Goal: Use online tool/utility: Utilize a website feature to perform a specific function

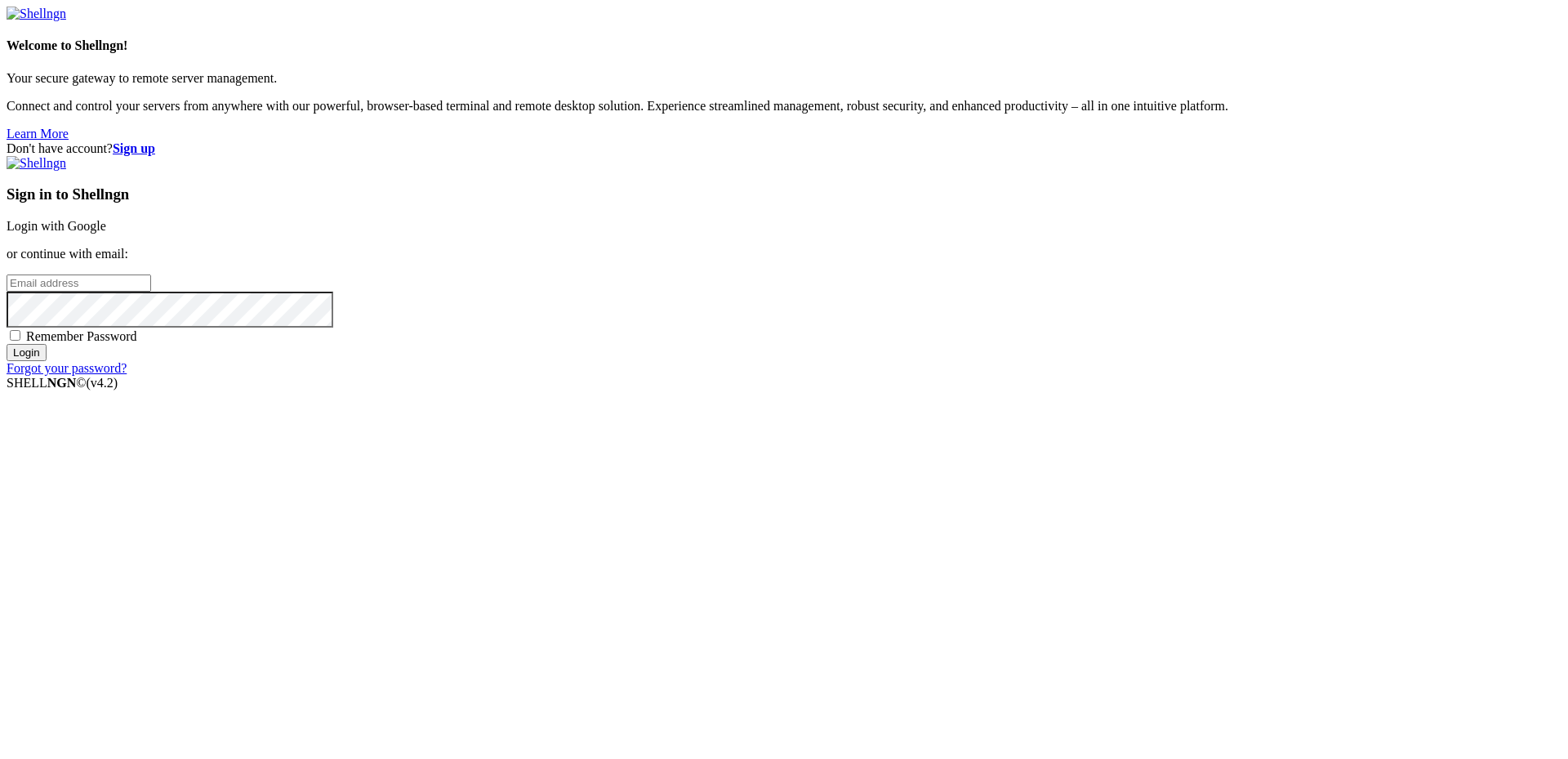
type input "[PERSON_NAME][EMAIL_ADDRESS][DOMAIN_NAME]"
click at [47, 361] on input "Login" at bounding box center [26, 353] width 40 height 18
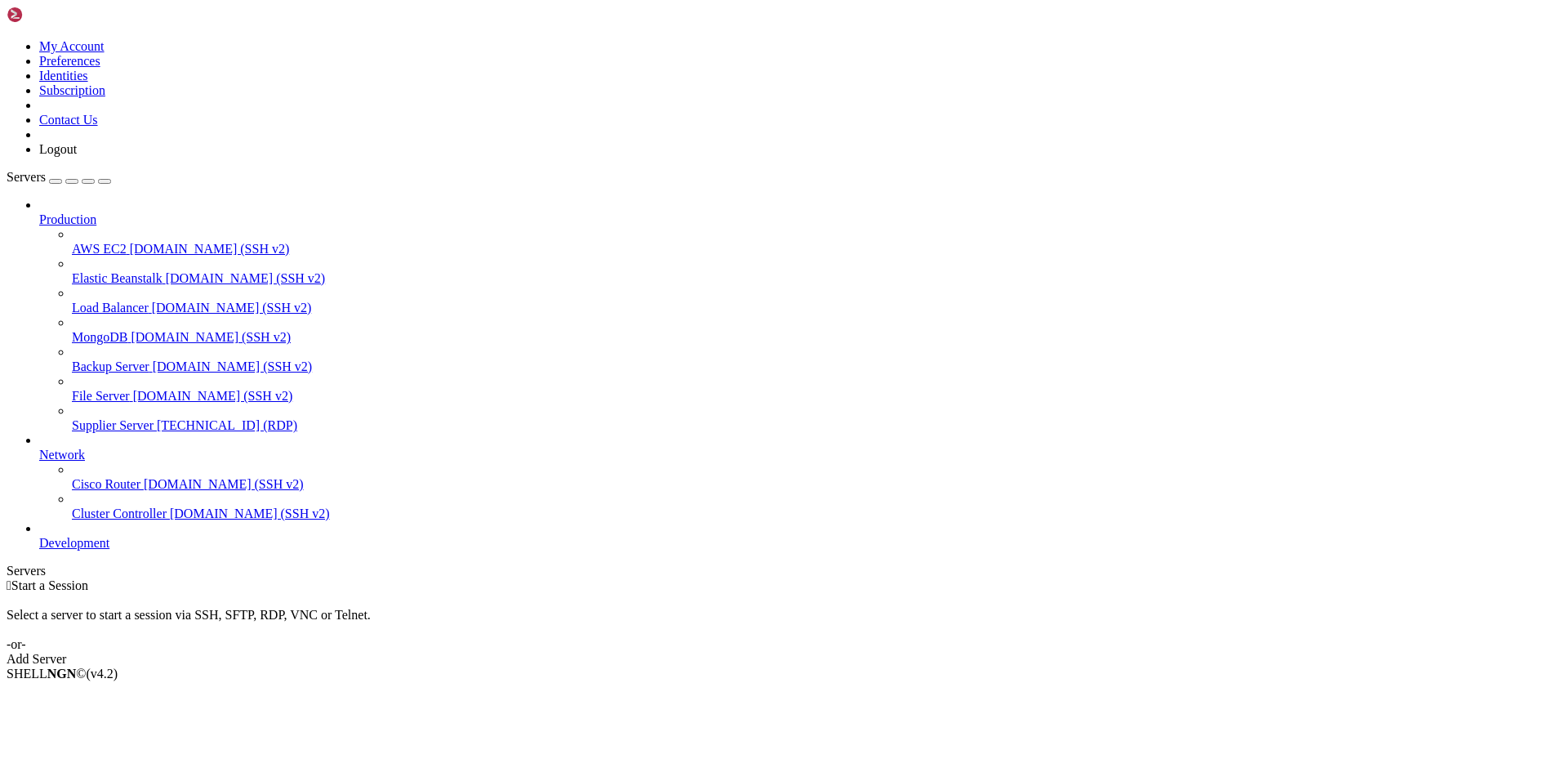
click at [83, 418] on span "Supplier Server" at bounding box center [112, 425] width 81 height 14
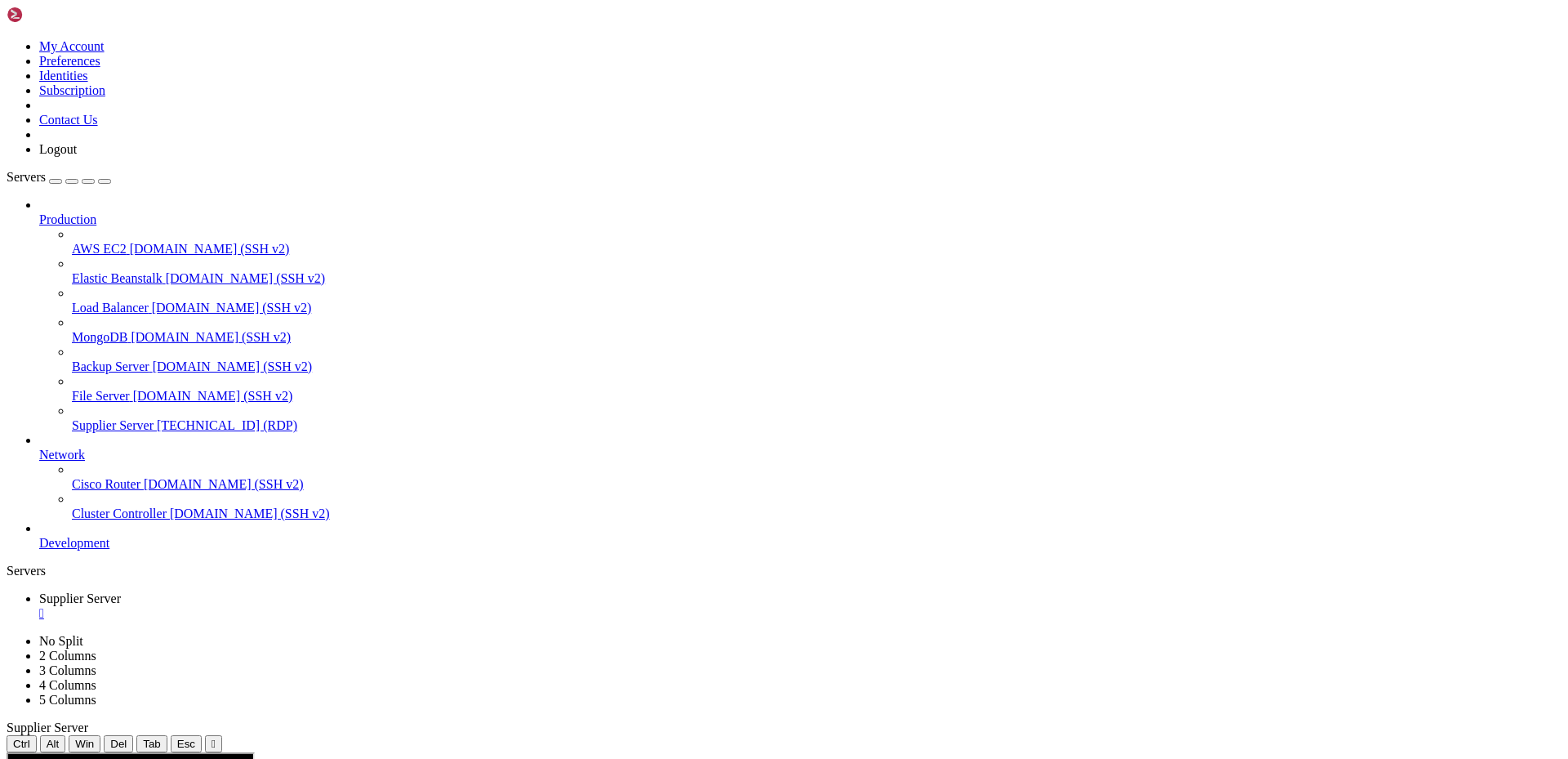
drag, startPoint x: 431, startPoint y: 779, endPoint x: 449, endPoint y: 782, distance: 18.2
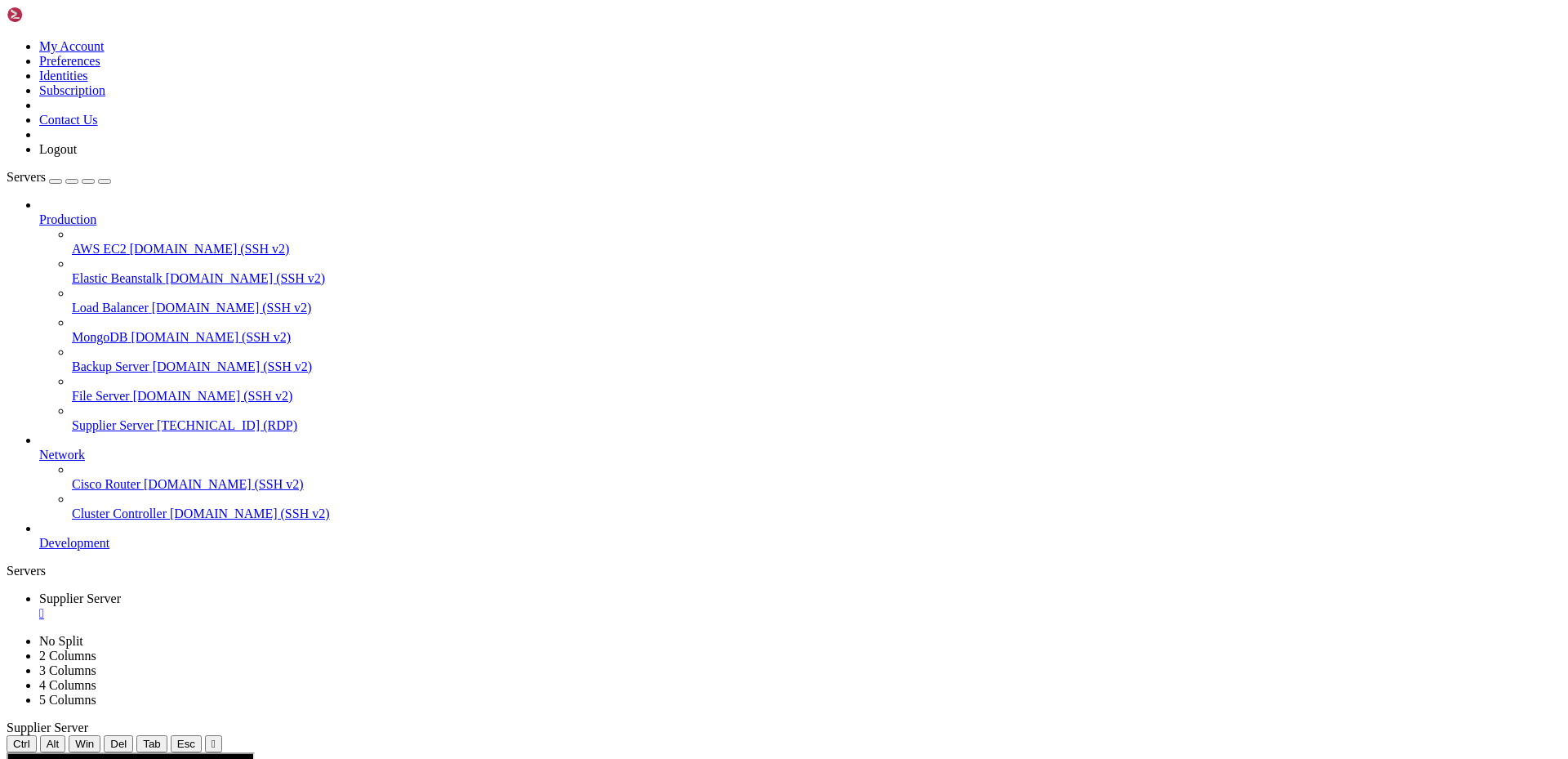
drag, startPoint x: 1044, startPoint y: 942, endPoint x: 1007, endPoint y: 945, distance: 37.1
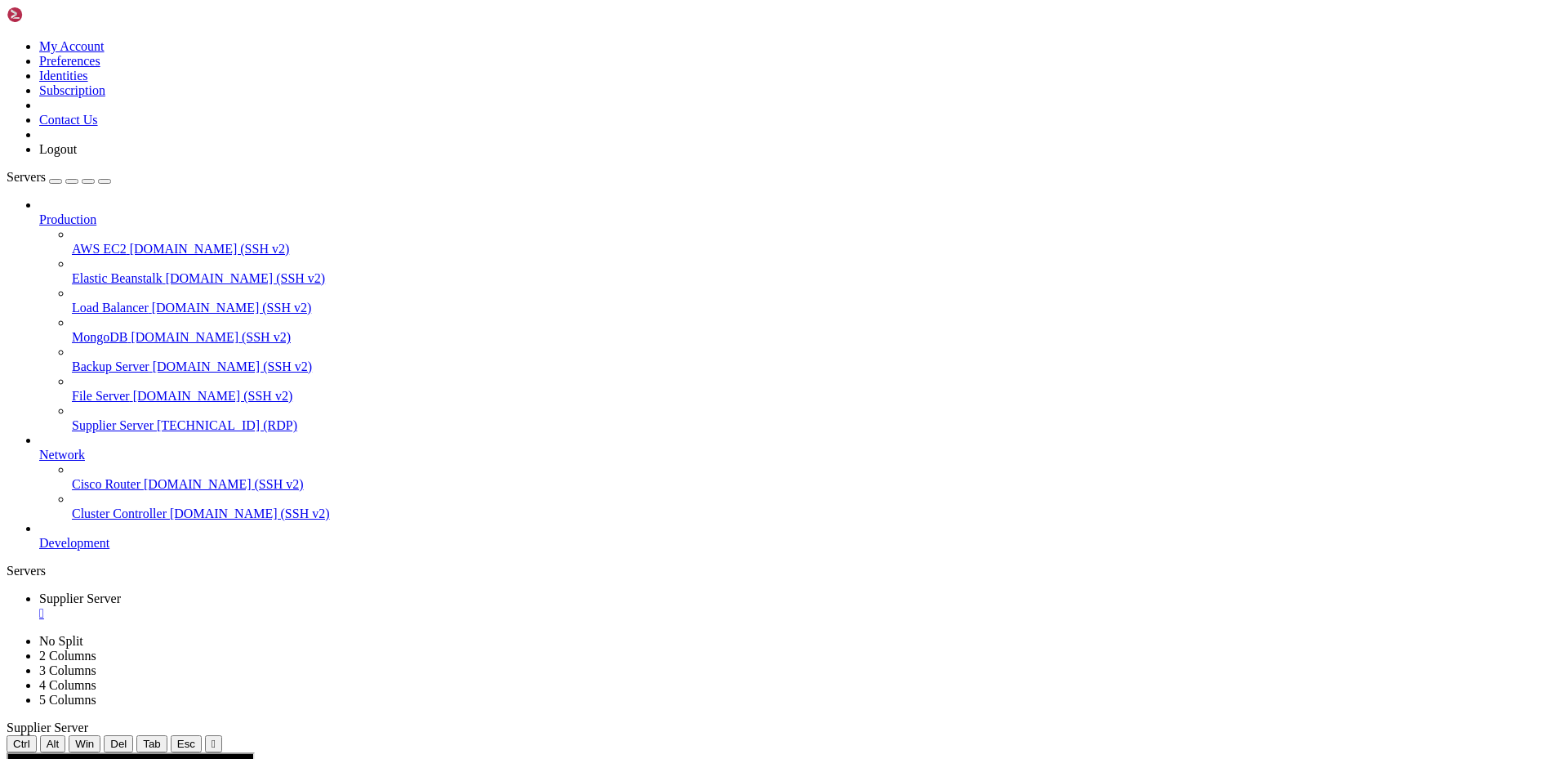
drag, startPoint x: 522, startPoint y: 1172, endPoint x: 429, endPoint y: 1167, distance: 93.1
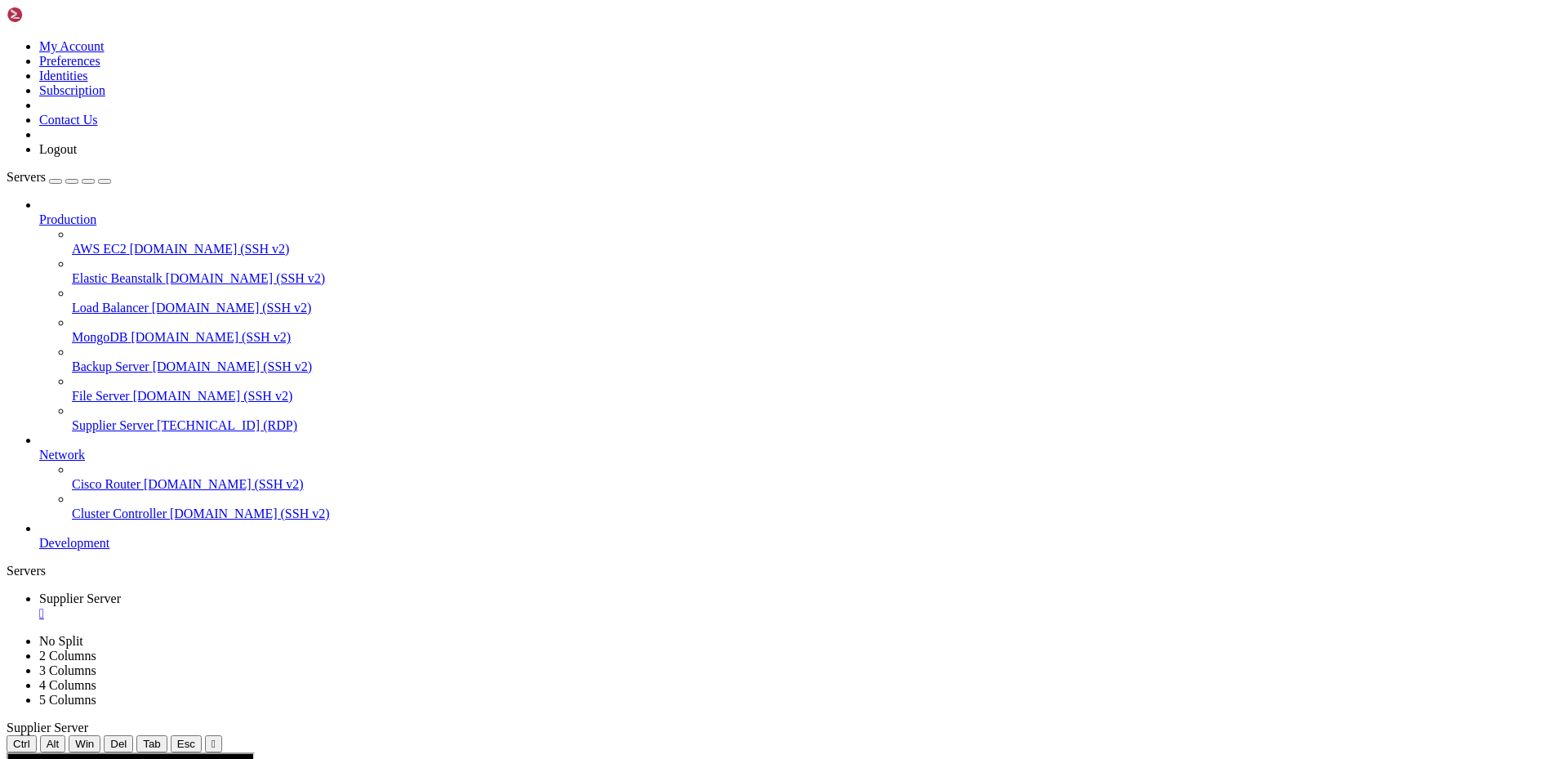
click at [333, 606] on div "" at bounding box center [800, 613] width 1522 height 15
